Goal: Task Accomplishment & Management: Manage account settings

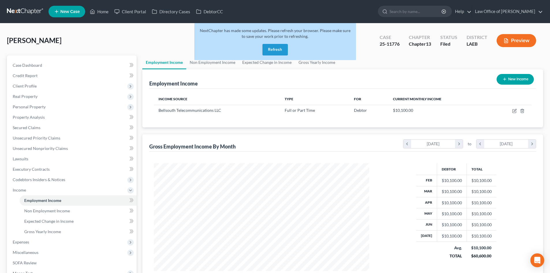
scroll to position [108, 227]
drag, startPoint x: 278, startPoint y: 49, endPoint x: 267, endPoint y: 47, distance: 10.9
click at [278, 49] on button "Refresh" at bounding box center [275, 50] width 25 height 12
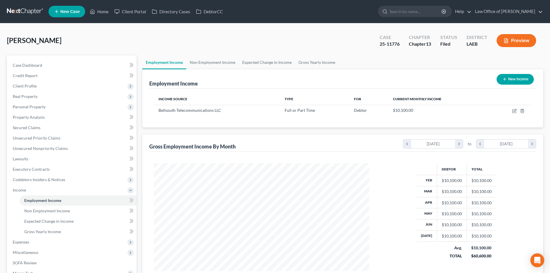
scroll to position [108, 227]
click at [18, 11] on link at bounding box center [25, 11] width 37 height 10
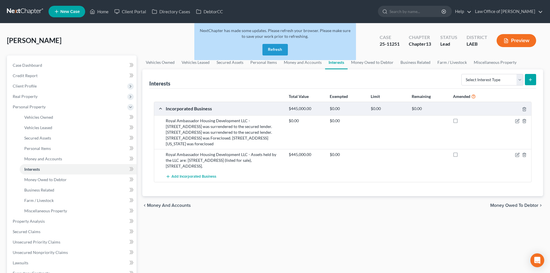
drag, startPoint x: 0, startPoint y: 0, endPoint x: 208, endPoint y: 26, distance: 209.9
click at [280, 49] on button "Refresh" at bounding box center [275, 50] width 25 height 12
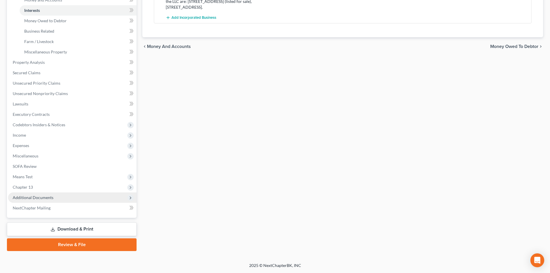
click at [23, 196] on span "Additional Documents" at bounding box center [33, 197] width 41 height 5
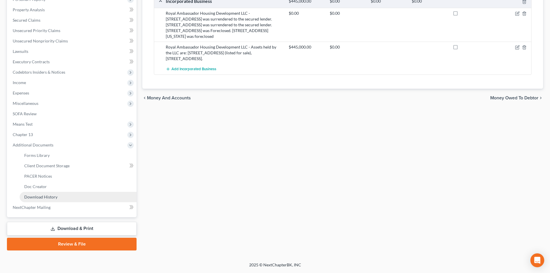
scroll to position [107, 0]
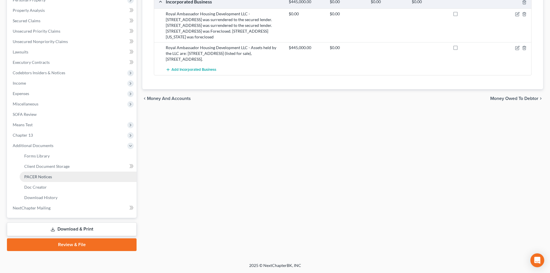
click at [40, 176] on span "PACER Notices" at bounding box center [38, 176] width 28 height 5
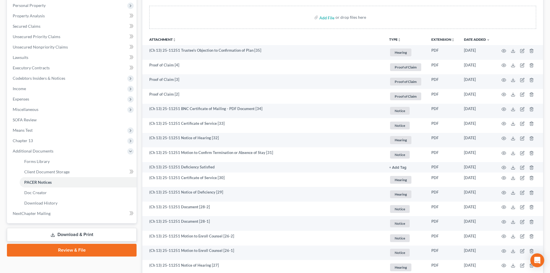
scroll to position [116, 0]
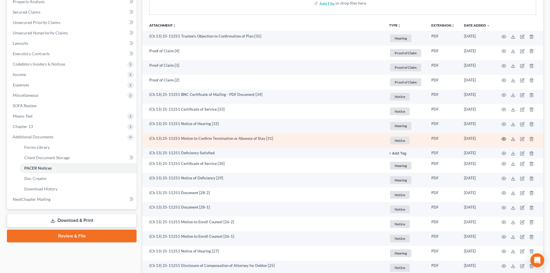
click at [504, 140] on icon "button" at bounding box center [504, 139] width 5 height 5
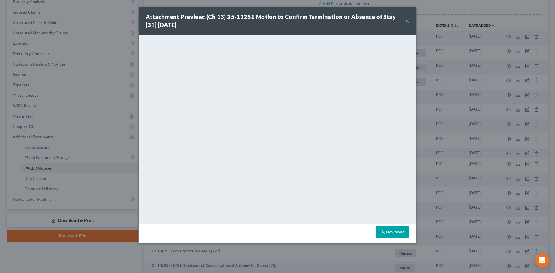
click at [407, 23] on button "×" at bounding box center [407, 20] width 4 height 7
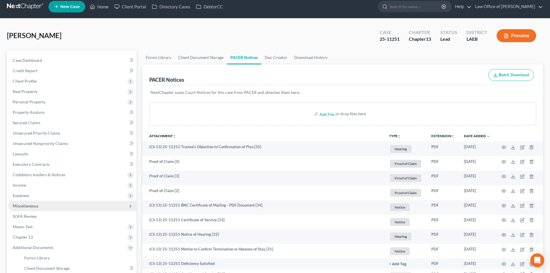
scroll to position [0, 0]
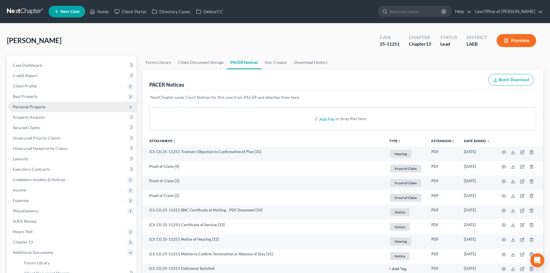
click at [31, 108] on span "Personal Property" at bounding box center [29, 106] width 33 height 5
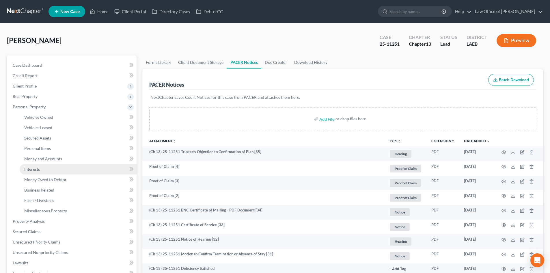
click at [43, 169] on link "Interests" at bounding box center [78, 169] width 117 height 10
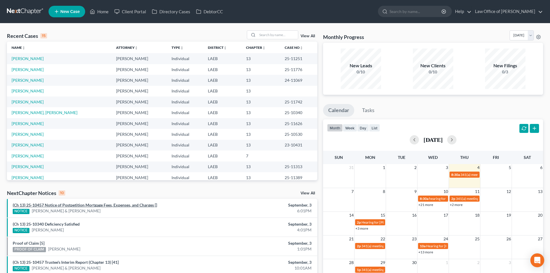
click at [123, 205] on link "(Ch 13) 25-10457 Notice of Postpetition Mortgage Fees, Expenses, and Charges []" at bounding box center [85, 204] width 144 height 5
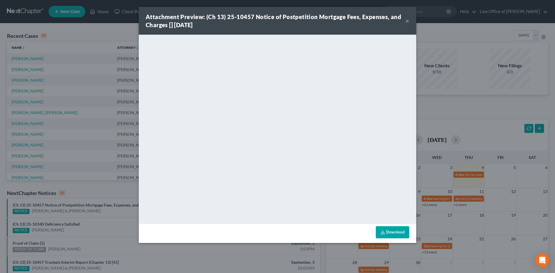
click at [406, 21] on button "×" at bounding box center [407, 20] width 4 height 7
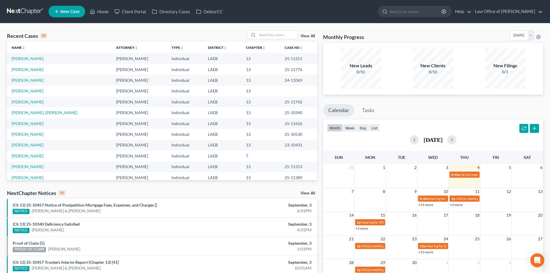
click at [29, 14] on link at bounding box center [25, 11] width 37 height 10
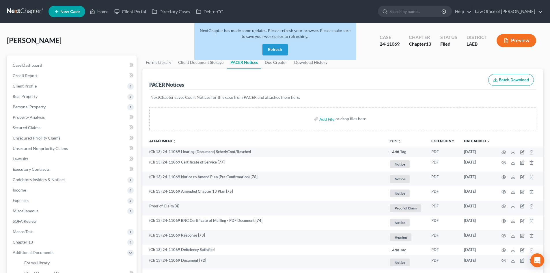
click at [282, 51] on button "Refresh" at bounding box center [275, 50] width 25 height 12
